Goal: Transaction & Acquisition: Subscribe to service/newsletter

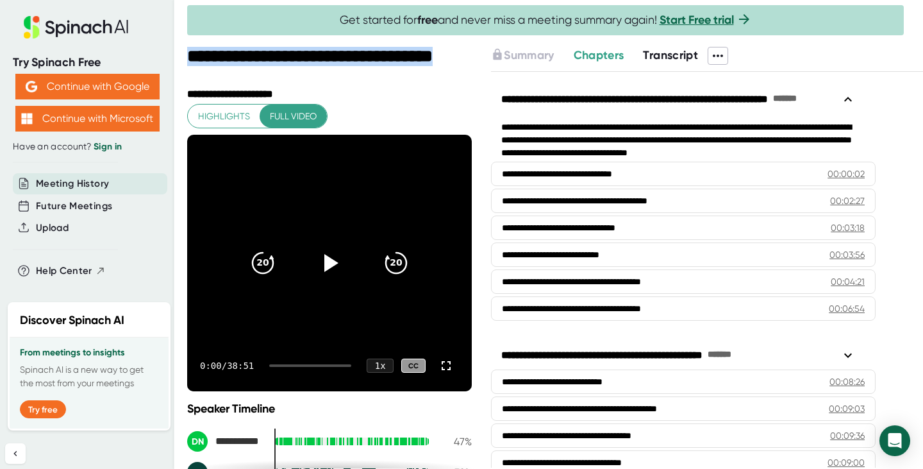
drag, startPoint x: 231, startPoint y: 78, endPoint x: 187, endPoint y: 47, distance: 54.4
click at [187, 47] on div "**********" at bounding box center [461, 234] width 923 height 469
copy div "**********"
click at [662, 56] on span "Transcript" at bounding box center [670, 55] width 55 height 14
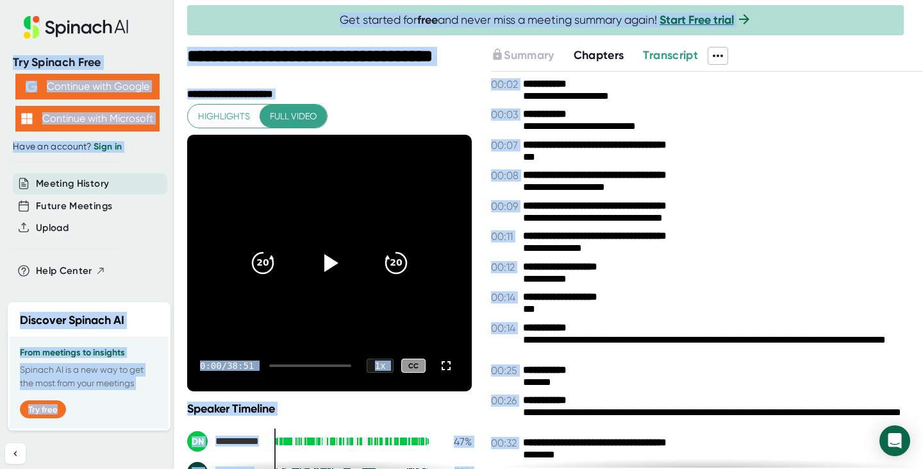
click at [676, 117] on div "**********" at bounding box center [707, 114] width 432 height 12
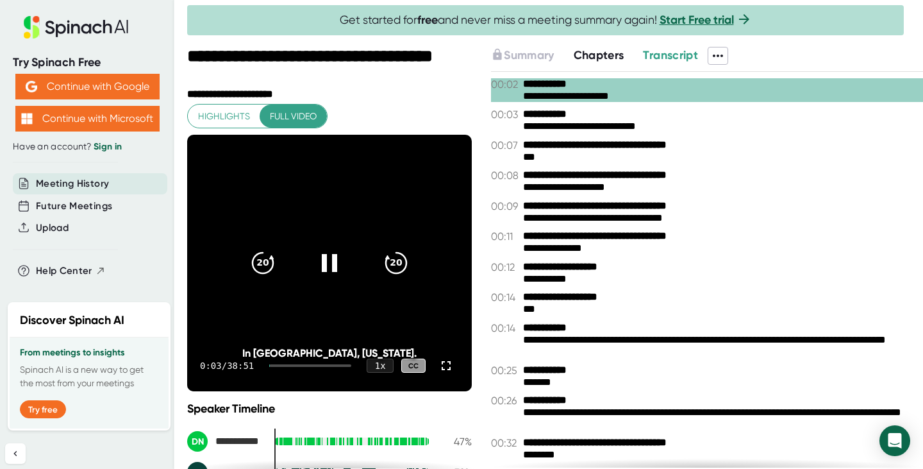
click at [715, 70] on div "**********" at bounding box center [707, 258] width 432 height 422
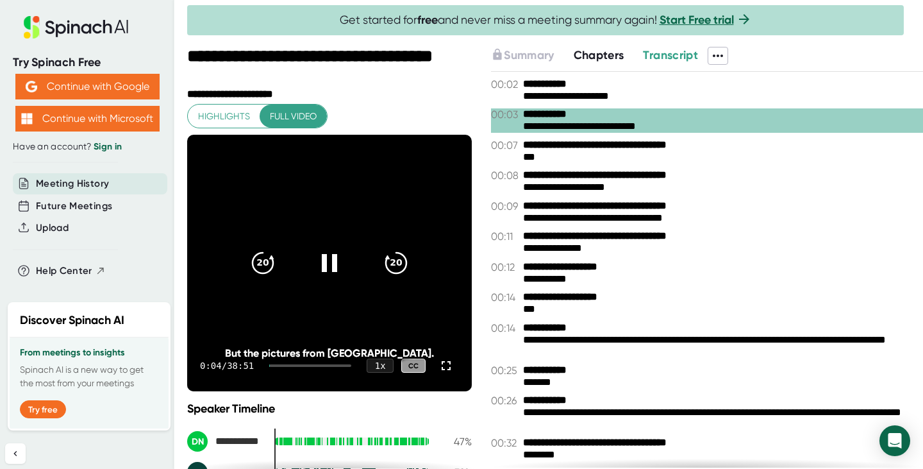
click at [719, 55] on icon at bounding box center [718, 55] width 10 height 3
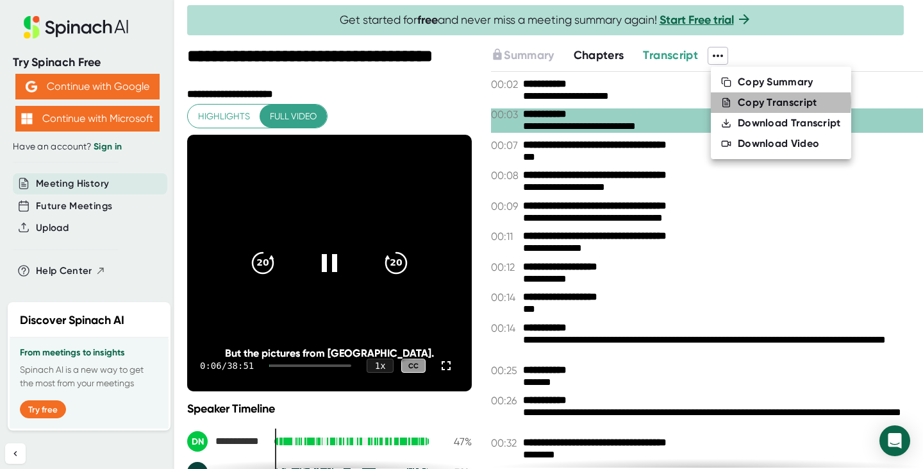
click at [756, 102] on div "Copy Transcript" at bounding box center [777, 102] width 79 height 13
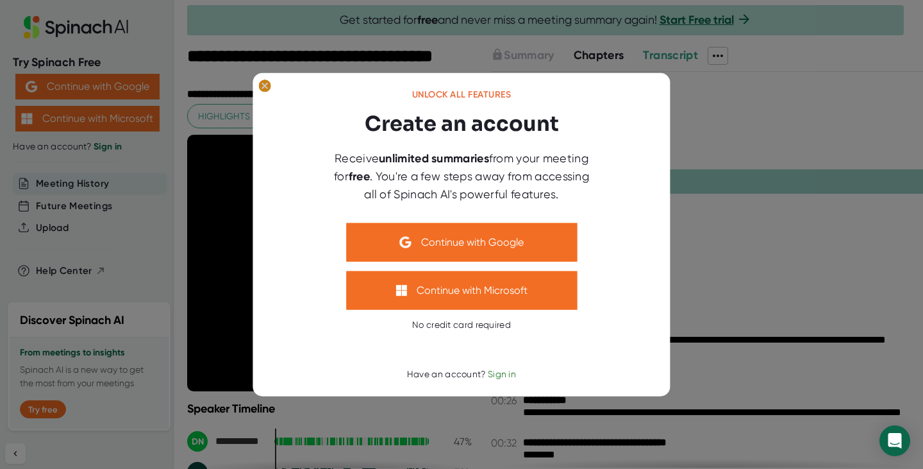
click at [264, 84] on ellipse at bounding box center [264, 85] width 12 height 13
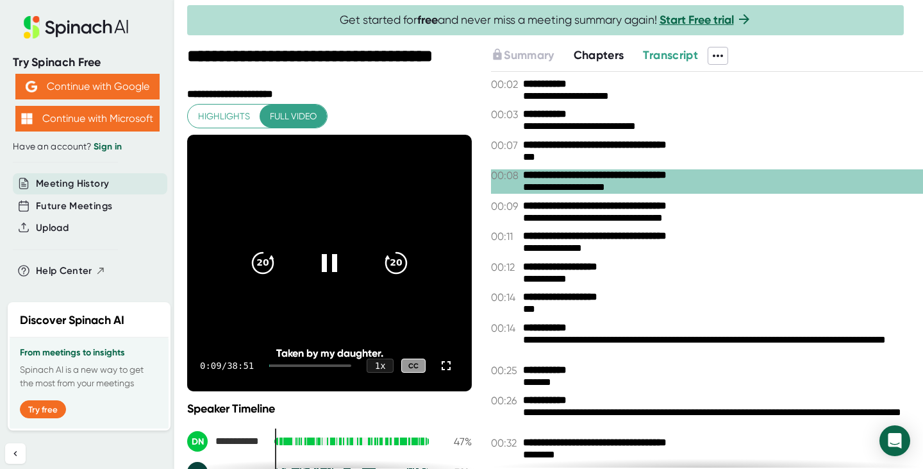
click at [265, 215] on video at bounding box center [329, 263] width 285 height 256
click at [715, 51] on icon at bounding box center [717, 55] width 15 height 15
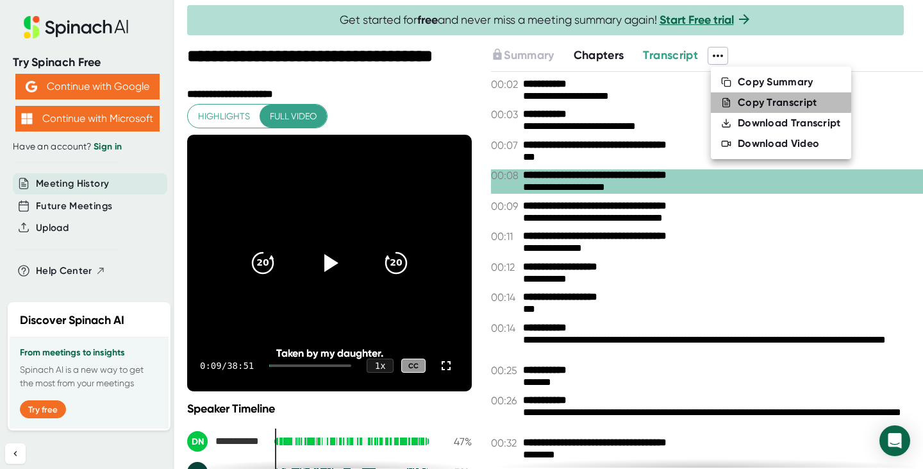
click at [744, 99] on div "Copy Transcript" at bounding box center [777, 102] width 79 height 13
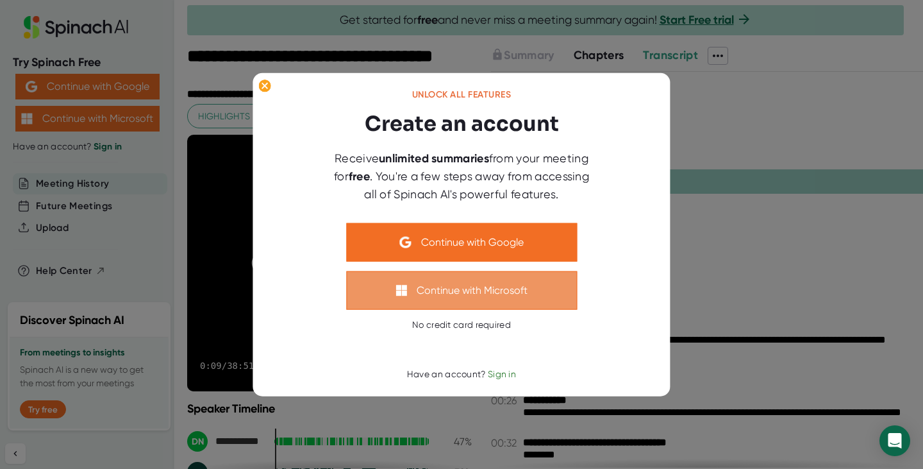
click at [458, 288] on button "Continue with Microsoft" at bounding box center [461, 290] width 231 height 38
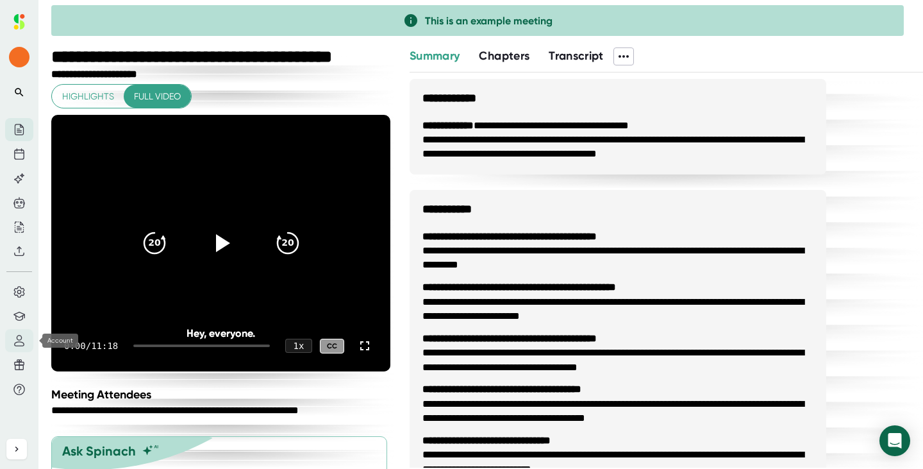
click at [15, 340] on icon at bounding box center [19, 341] width 12 height 12
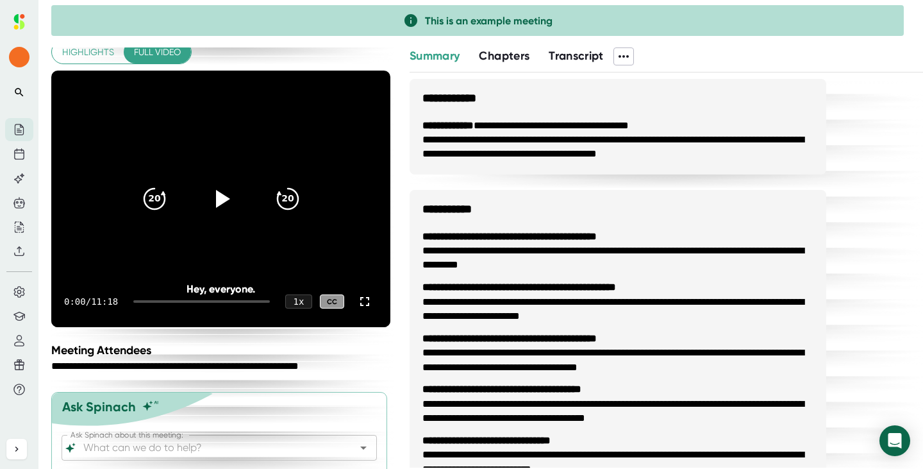
scroll to position [83, 0]
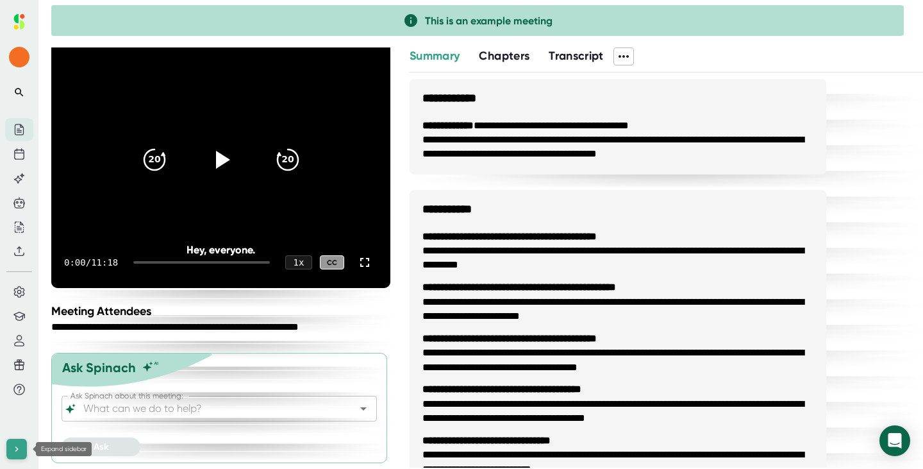
click at [8, 454] on button at bounding box center [16, 448] width 21 height 21
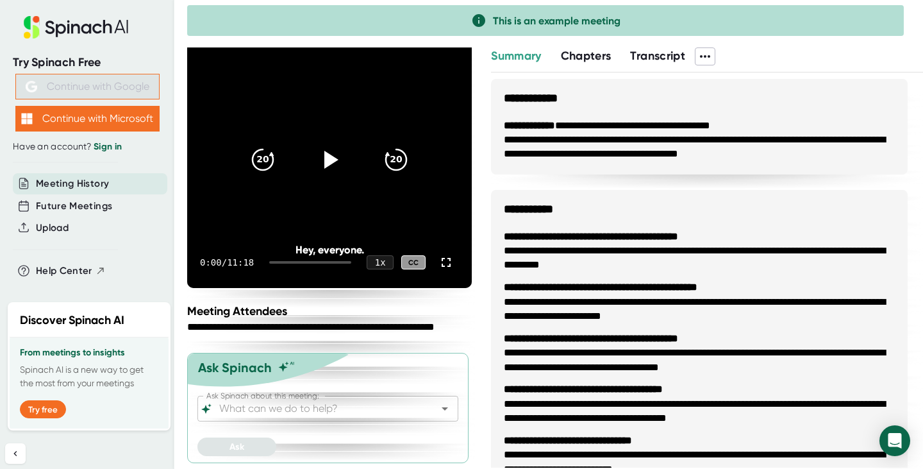
scroll to position [104, 0]
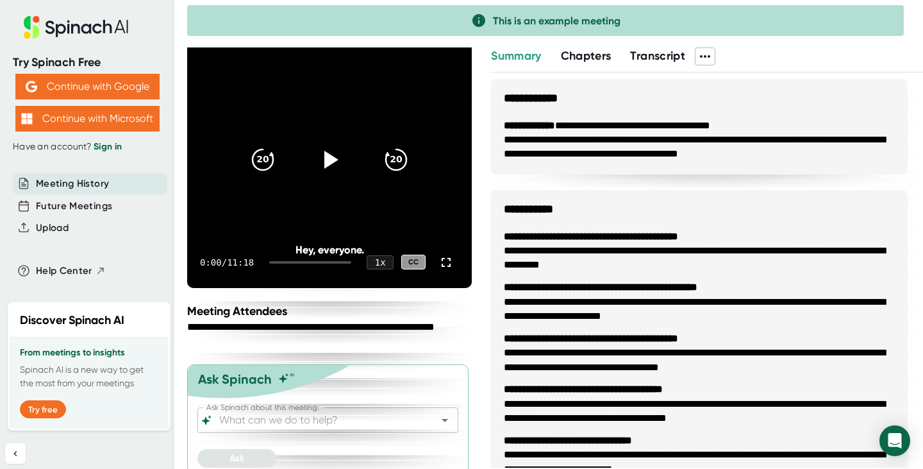
click at [115, 135] on div at bounding box center [87, 136] width 149 height 10
click at [104, 147] on link "Sign in" at bounding box center [108, 146] width 28 height 11
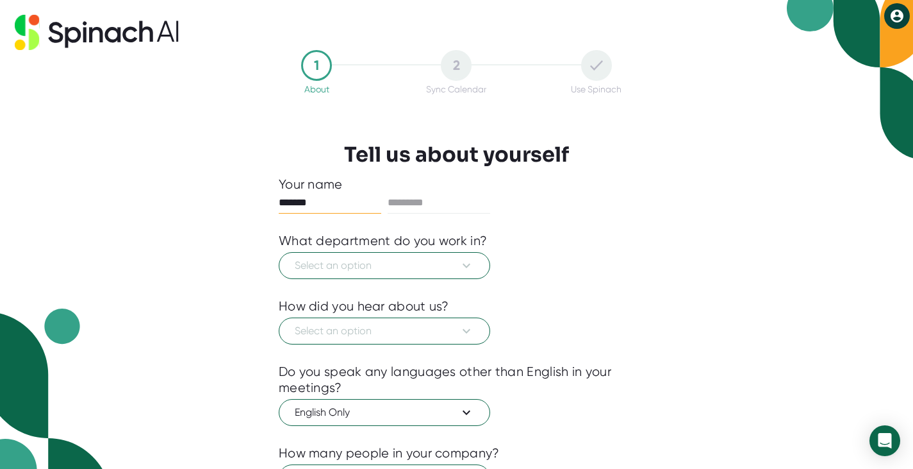
type input "*******"
type input "********"
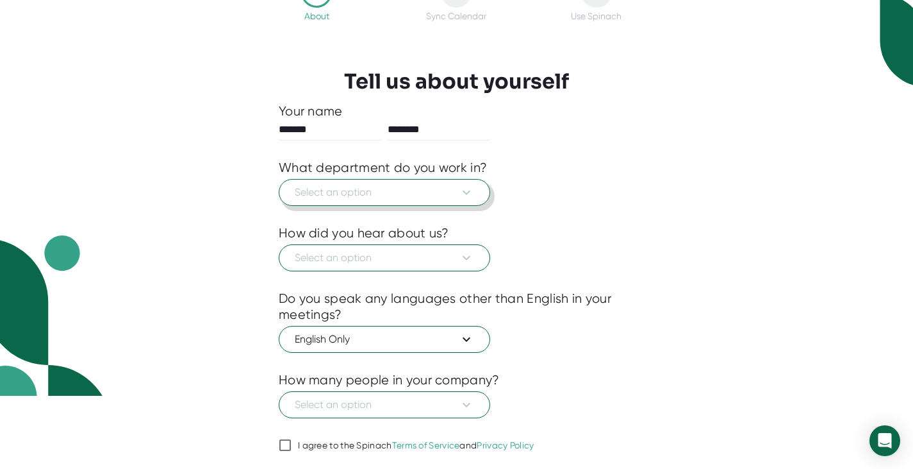
scroll to position [77, 0]
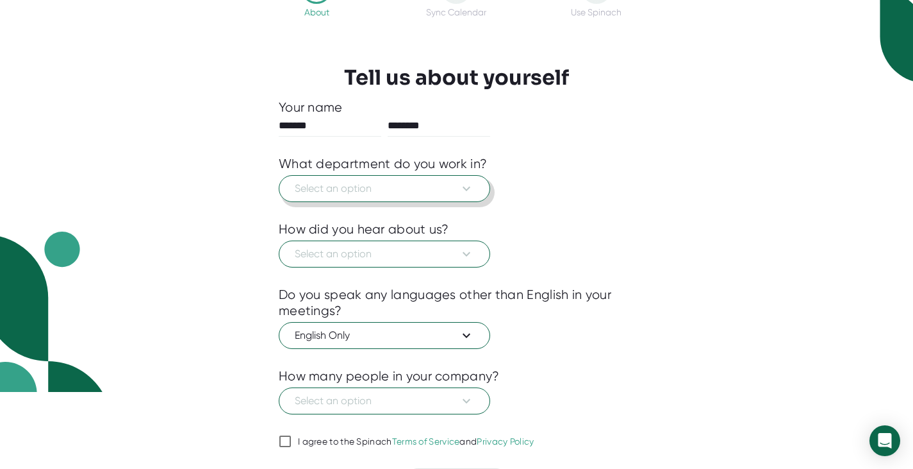
click at [379, 200] on button "Select an option" at bounding box center [385, 188] width 212 height 27
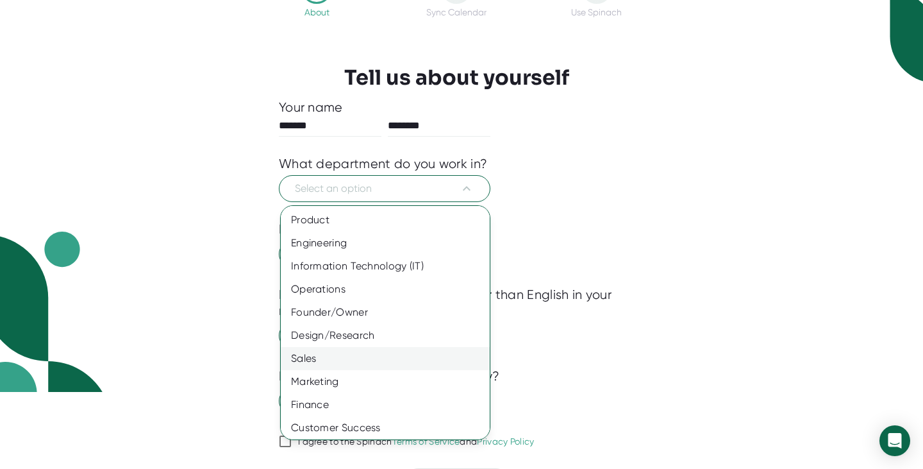
click at [374, 349] on div "Sales" at bounding box center [390, 358] width 219 height 23
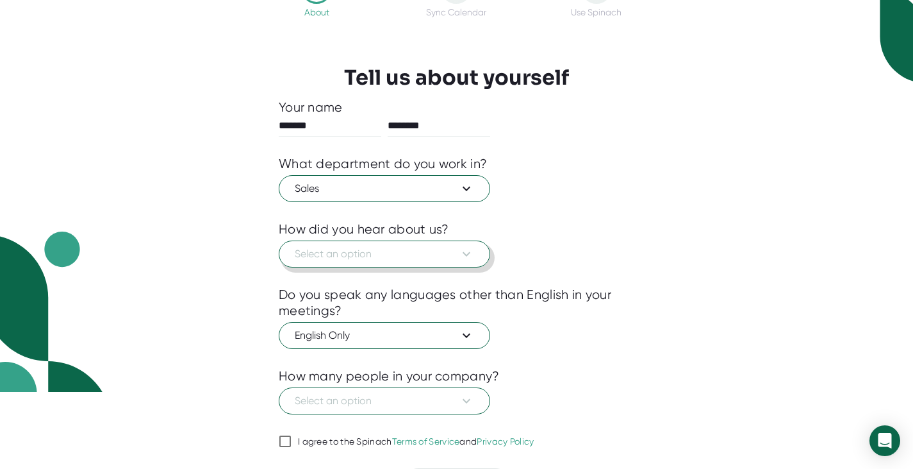
click at [388, 258] on span "Select an option" at bounding box center [384, 253] width 179 height 15
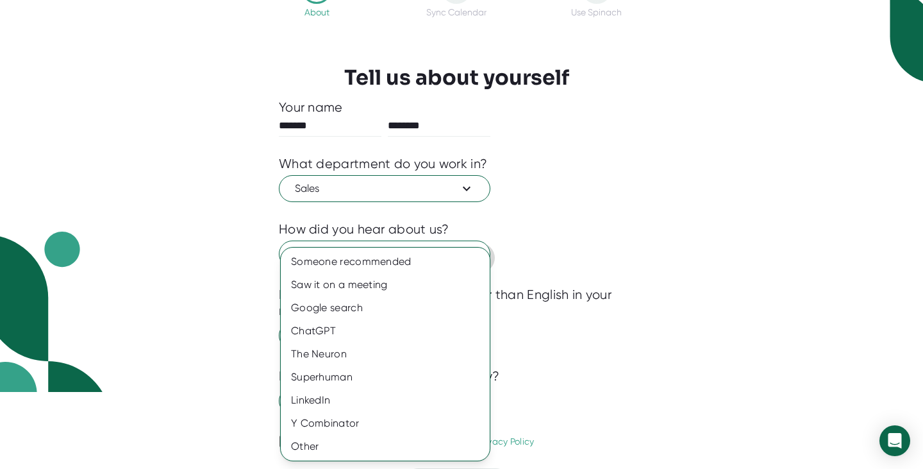
click at [388, 258] on div "Someone recommended" at bounding box center [385, 261] width 209 height 23
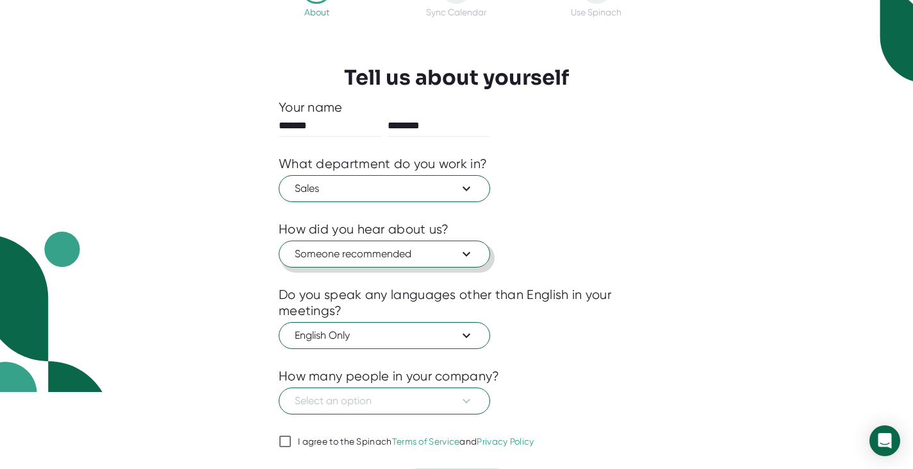
click at [388, 258] on span "Someone recommended" at bounding box center [384, 253] width 179 height 15
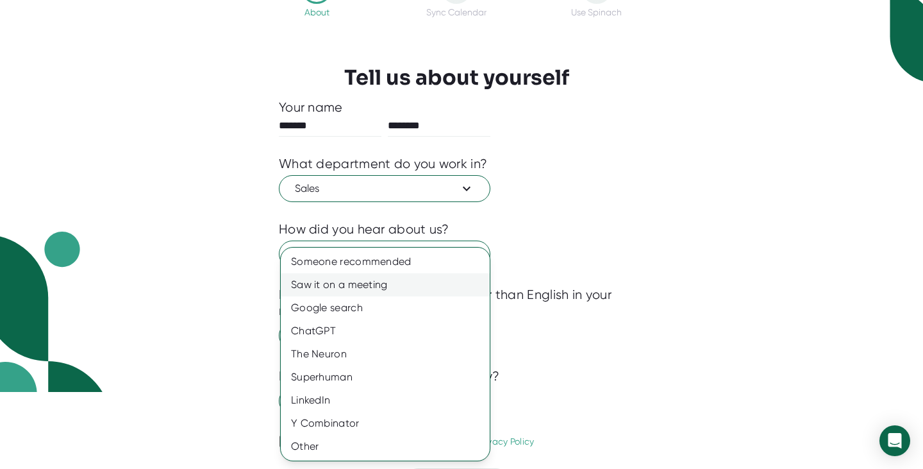
click at [372, 290] on div "Saw it on a meeting" at bounding box center [385, 284] width 209 height 23
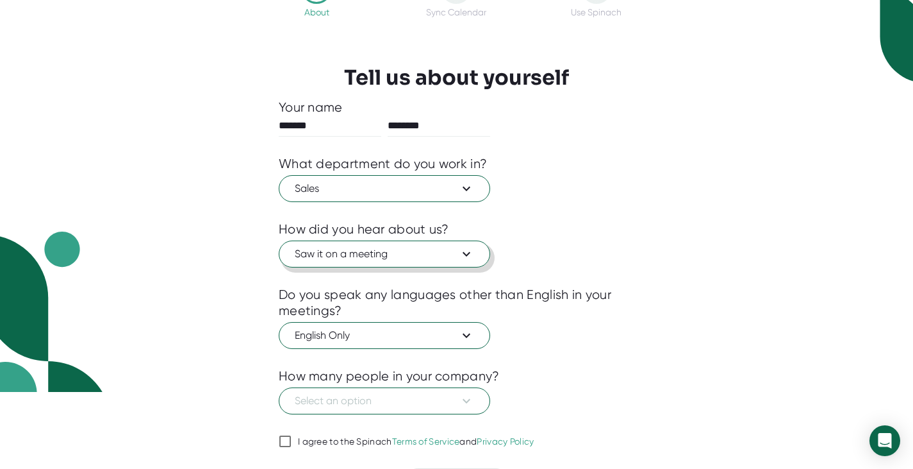
scroll to position [113, 0]
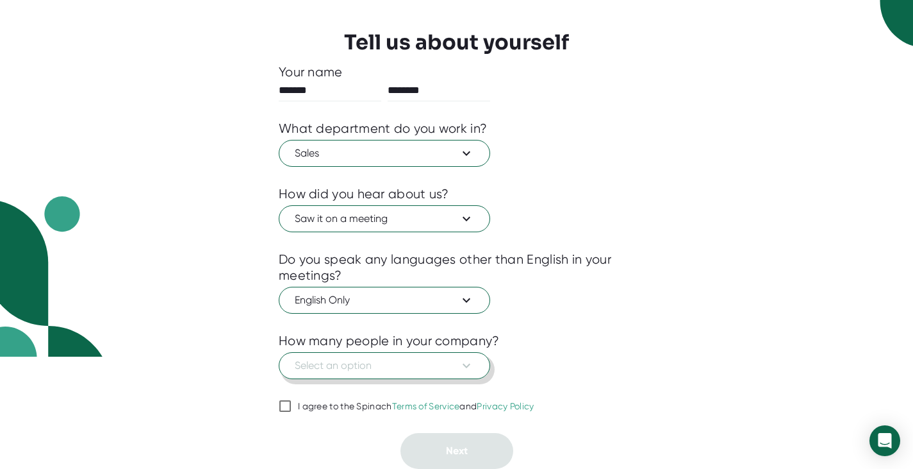
click at [445, 364] on span "Select an option" at bounding box center [384, 365] width 179 height 15
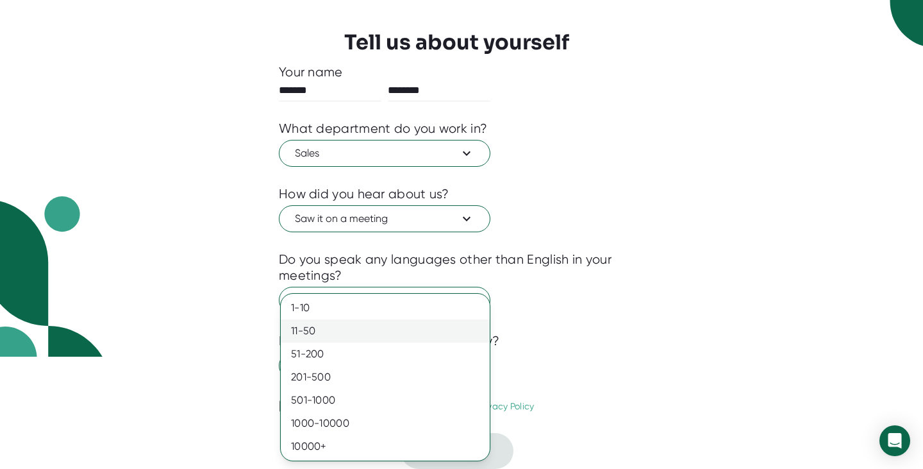
click at [356, 331] on div "11-50" at bounding box center [385, 330] width 209 height 23
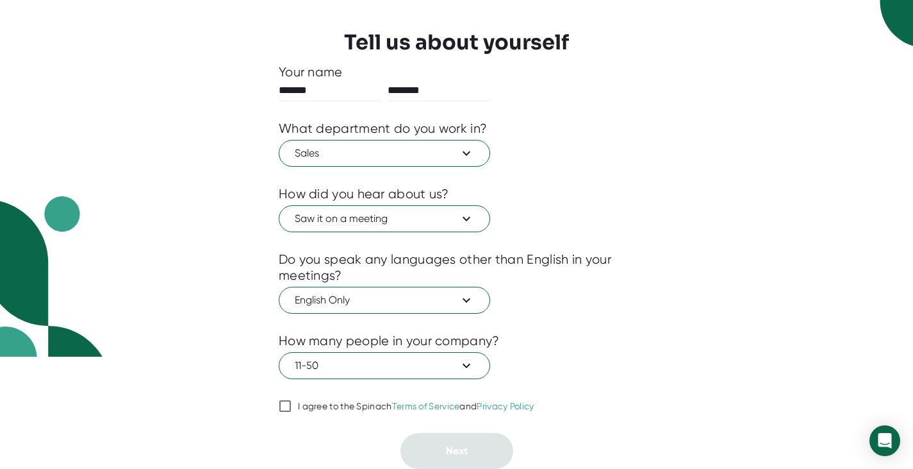
click at [340, 405] on div "I agree to the Spinach Terms of Service and Privacy Policy" at bounding box center [416, 407] width 237 height 12
click at [292, 405] on input "I agree to the Spinach Terms of Service and Privacy Policy" at bounding box center [285, 405] width 13 height 15
checkbox input "true"
click at [459, 455] on span "Next" at bounding box center [457, 450] width 22 height 12
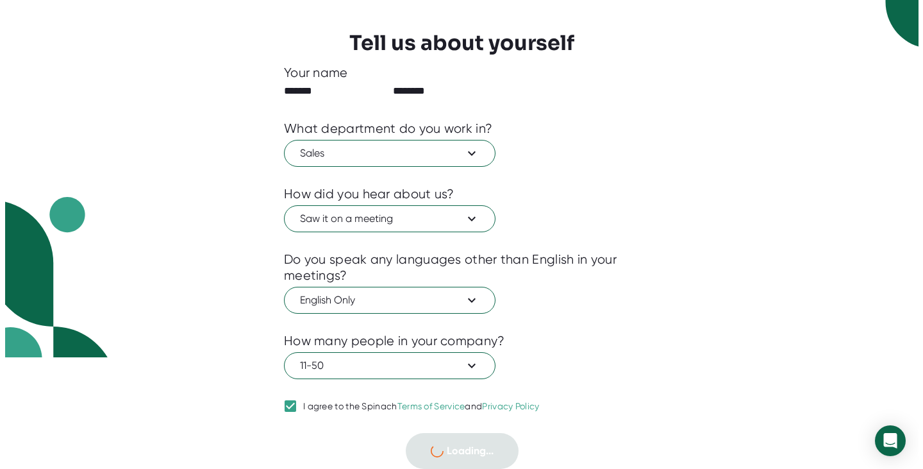
scroll to position [0, 0]
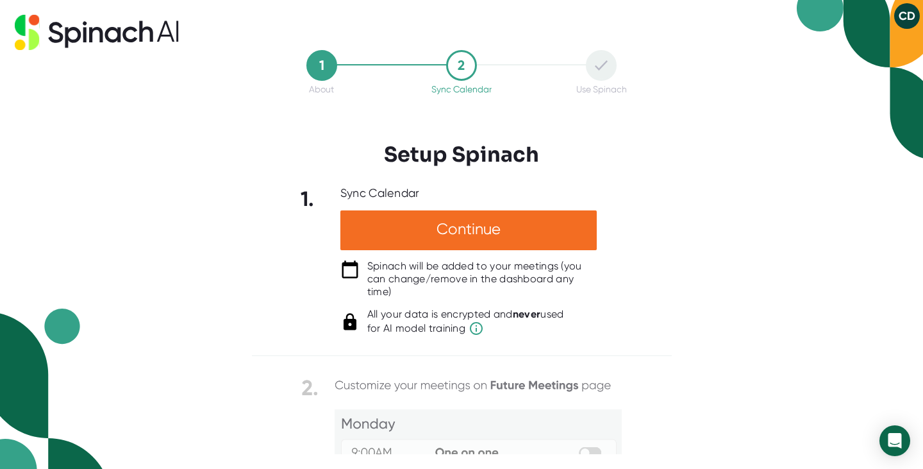
click at [903, 17] on button "CD" at bounding box center [907, 16] width 26 height 26
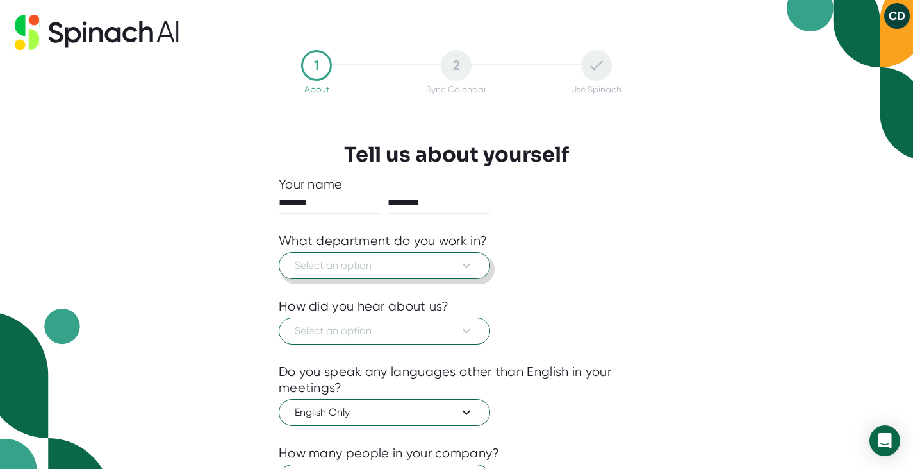
click at [468, 261] on icon at bounding box center [466, 265] width 15 height 15
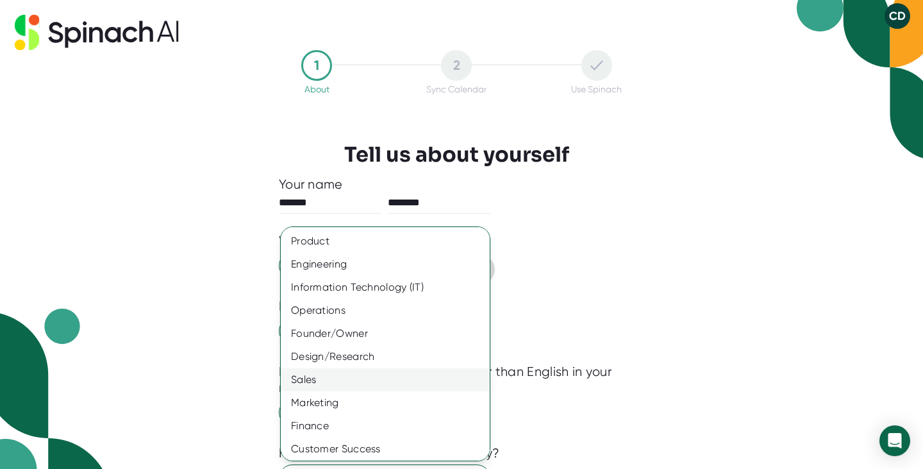
click at [372, 381] on div "Sales" at bounding box center [390, 379] width 219 height 23
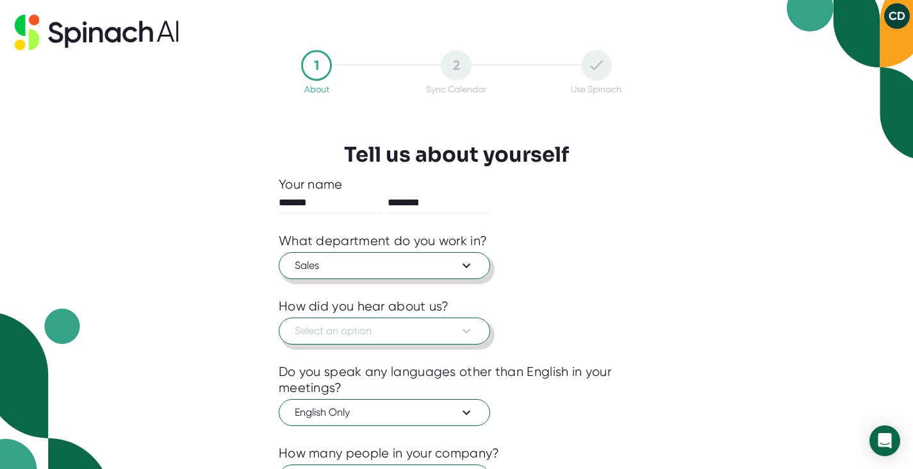
click at [426, 338] on span "Select an option" at bounding box center [384, 330] width 179 height 15
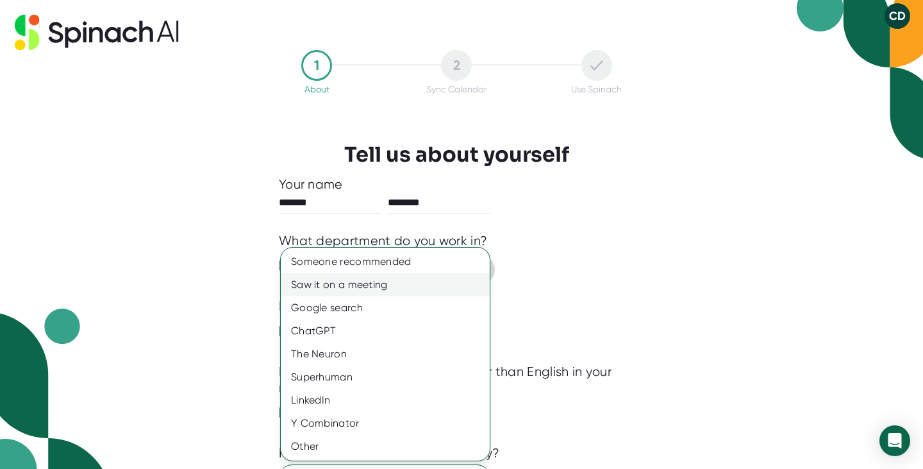
click at [377, 290] on div "Saw it on a meeting" at bounding box center [385, 284] width 209 height 23
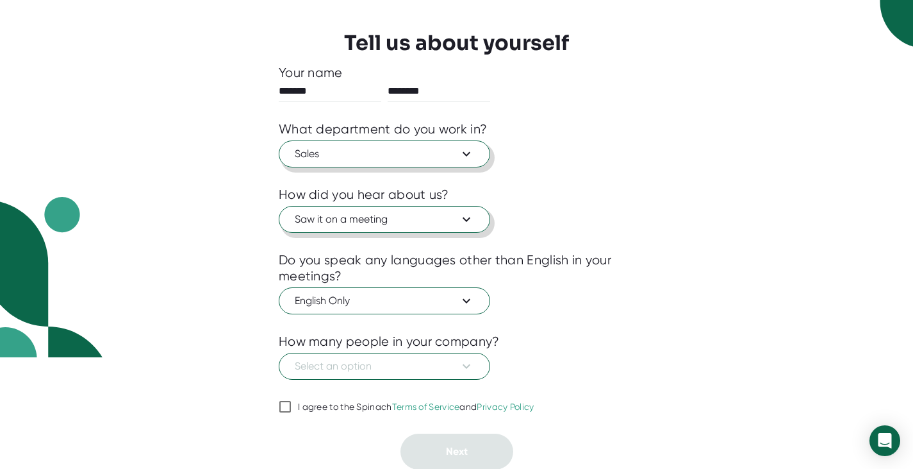
scroll to position [113, 0]
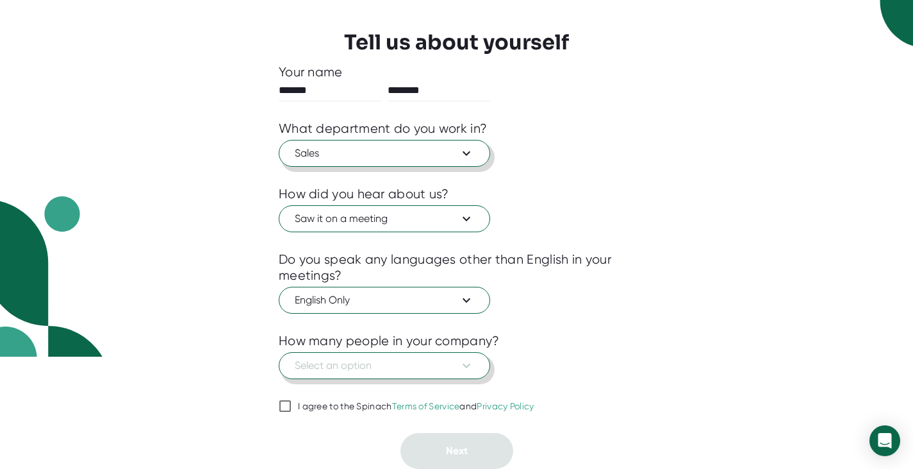
click at [445, 374] on button "Select an option" at bounding box center [385, 365] width 212 height 27
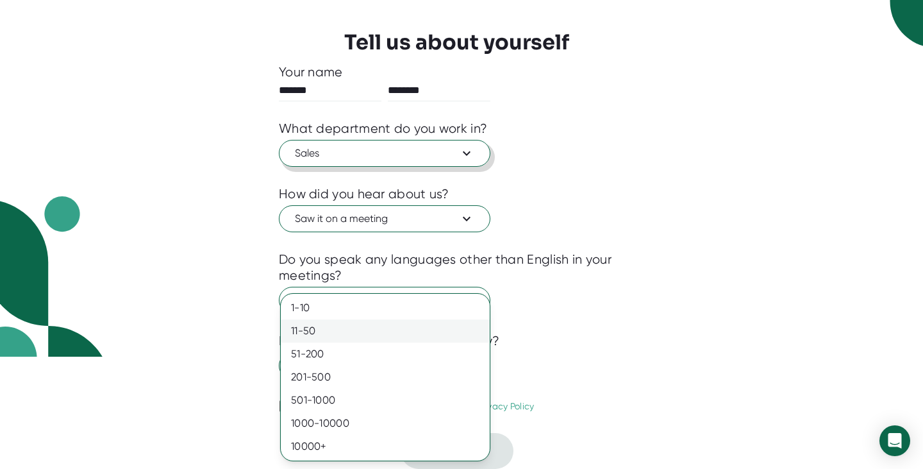
click at [389, 331] on div "11-50" at bounding box center [385, 330] width 209 height 23
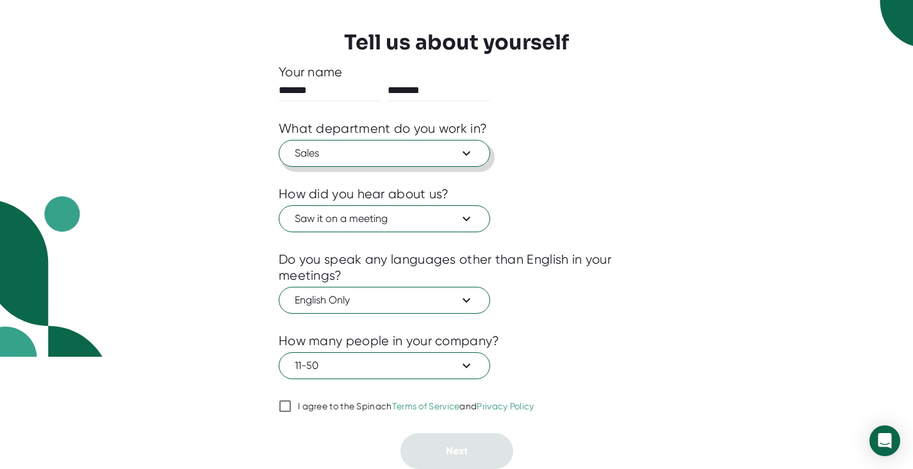
click at [332, 401] on div "I agree to the Spinach Terms of Service and Privacy Policy" at bounding box center [416, 407] width 237 height 12
click at [292, 401] on input "I agree to the Spinach Terms of Service and Privacy Policy" at bounding box center [285, 405] width 13 height 15
checkbox input "true"
click at [438, 449] on button "Next" at bounding box center [457, 451] width 113 height 36
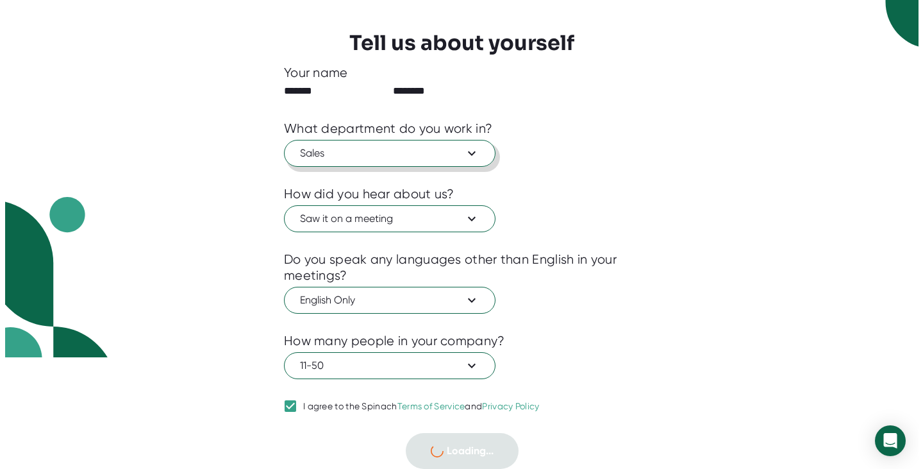
scroll to position [0, 0]
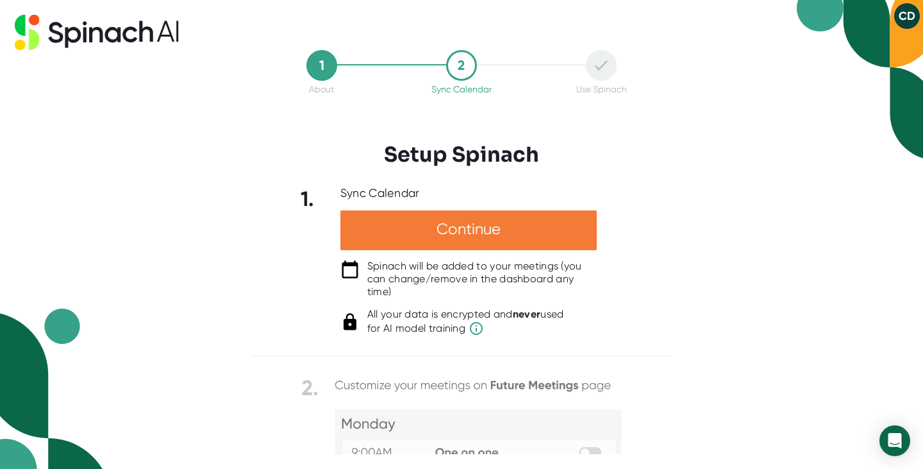
click at [521, 238] on div "Continue" at bounding box center [468, 230] width 256 height 40
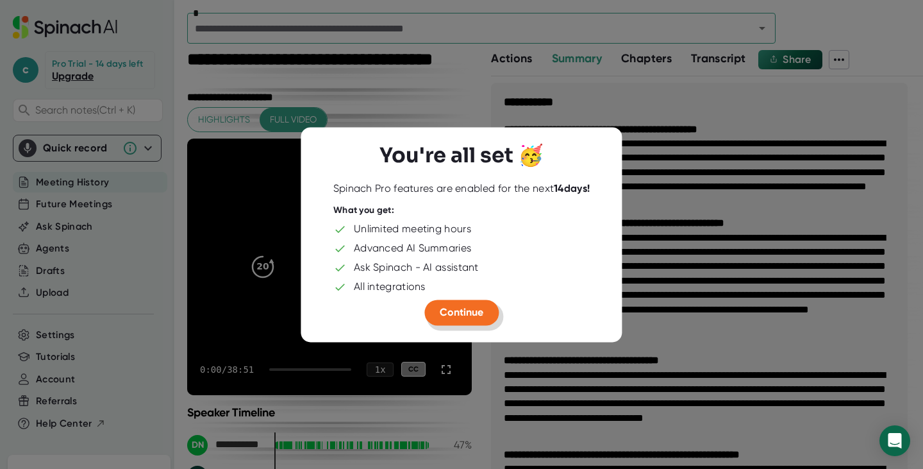
click at [462, 315] on span "Continue" at bounding box center [462, 312] width 44 height 12
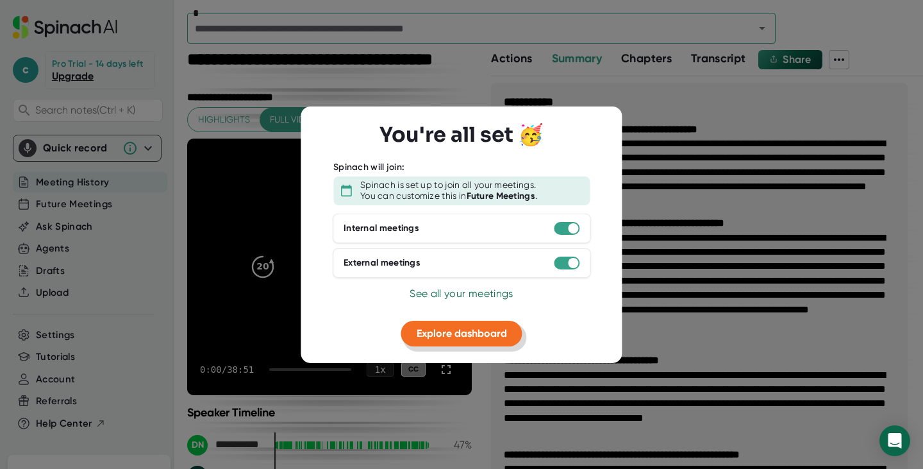
click at [498, 337] on span "Explore dashboard" at bounding box center [462, 333] width 90 height 12
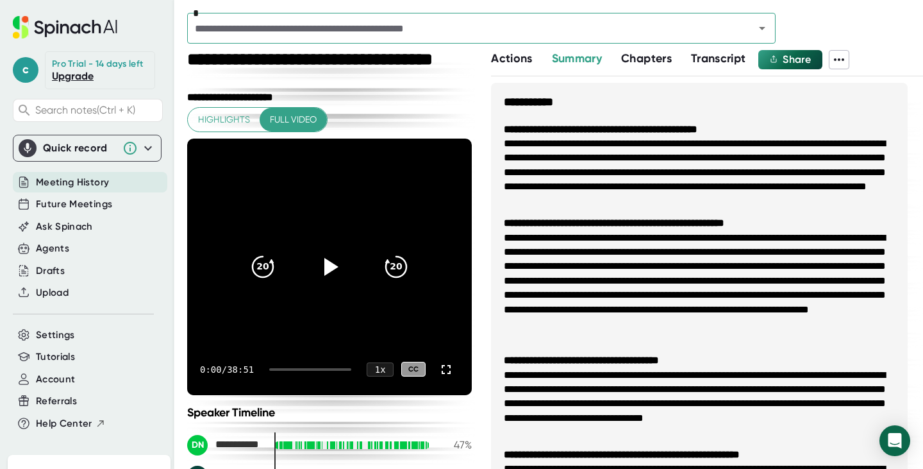
click at [719, 71] on div "**********" at bounding box center [707, 259] width 432 height 419
click at [731, 63] on span "Transcript" at bounding box center [718, 58] width 55 height 14
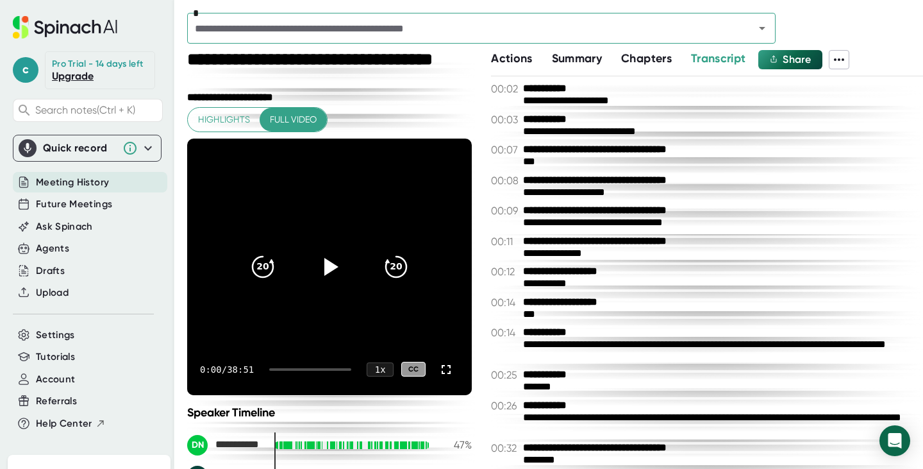
click at [849, 63] on button at bounding box center [839, 59] width 21 height 19
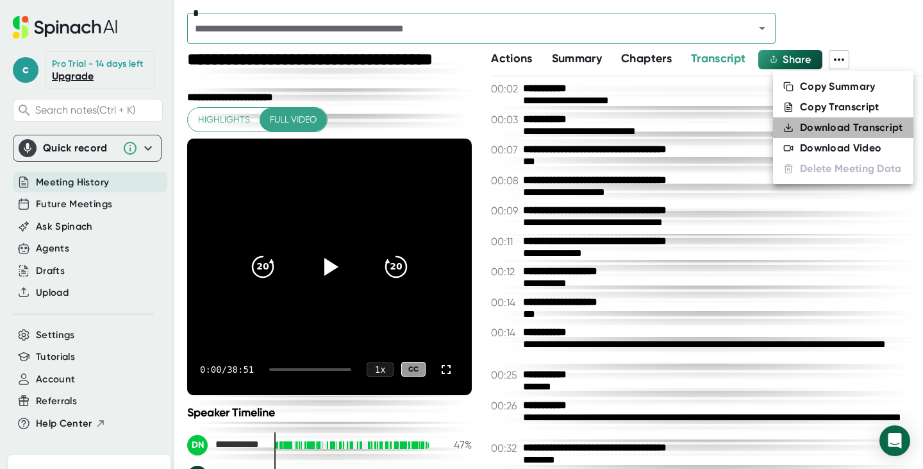
click at [838, 135] on li "Download Transcript" at bounding box center [843, 127] width 140 height 21
